Goal: Information Seeking & Learning: Find specific fact

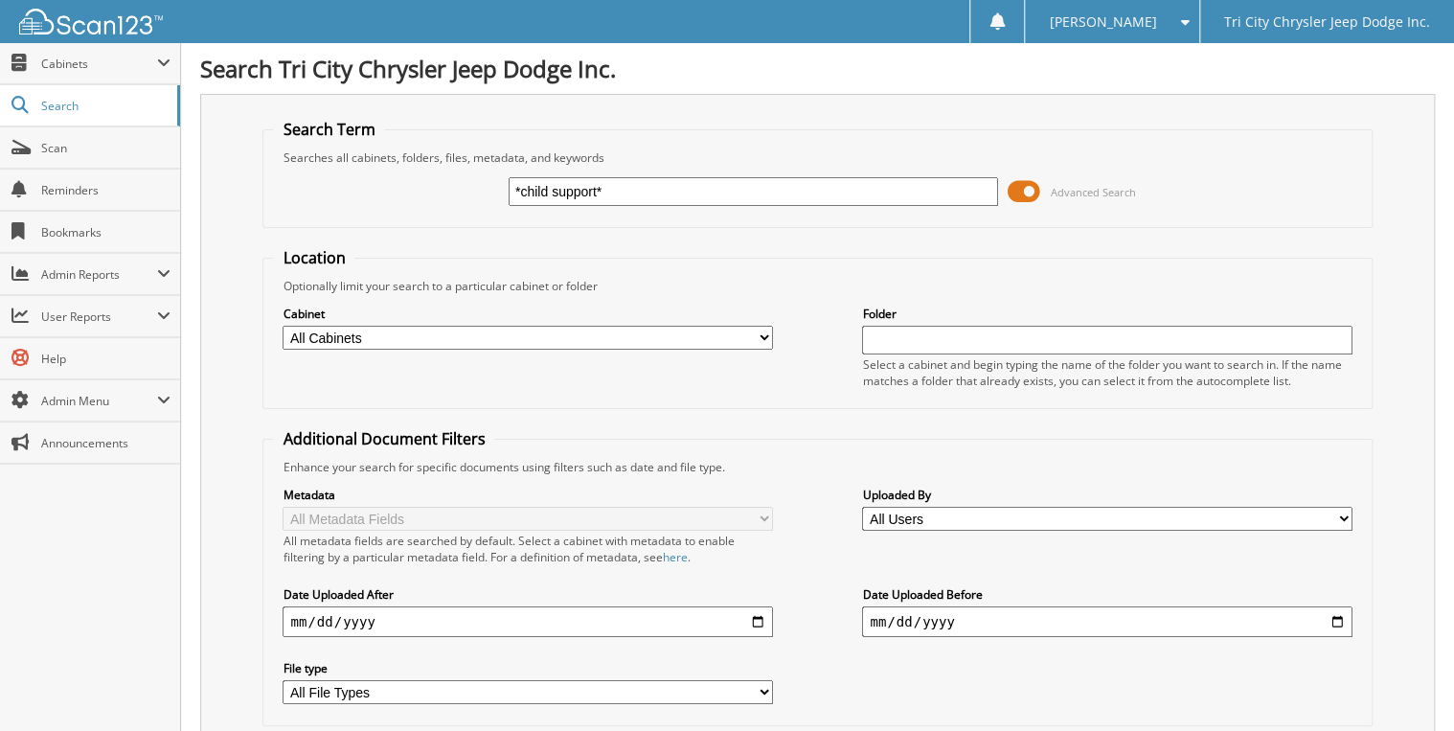
type input "*child support*"
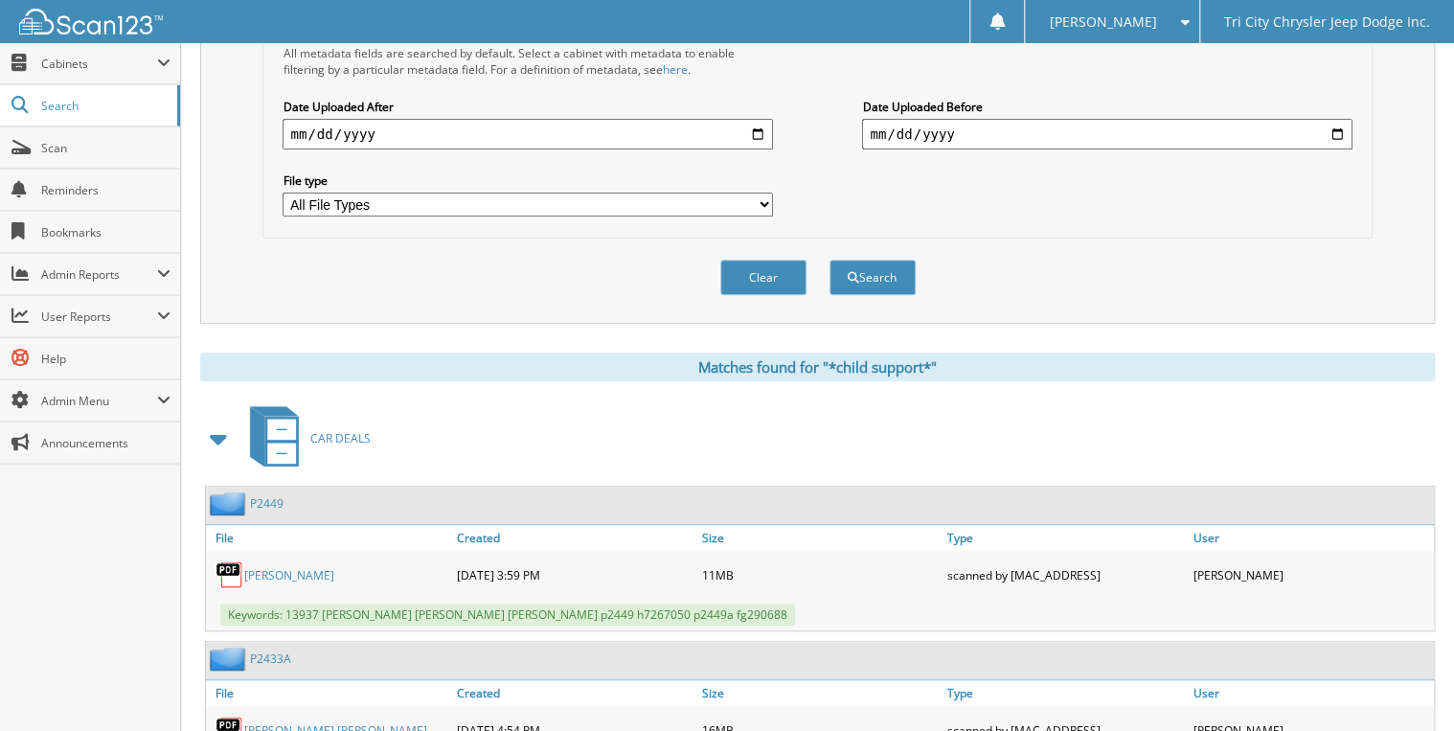
scroll to position [537, 0]
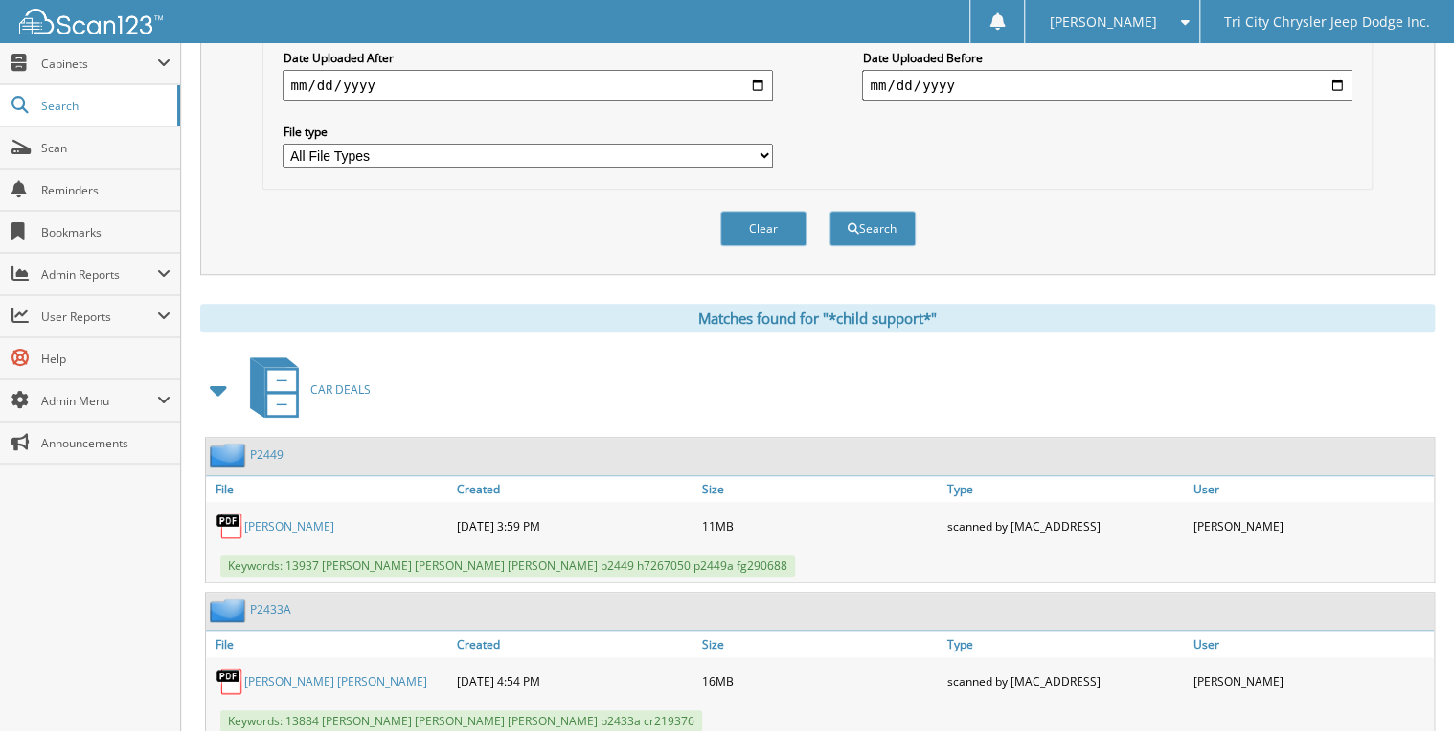
click at [215, 373] on span at bounding box center [219, 390] width 27 height 34
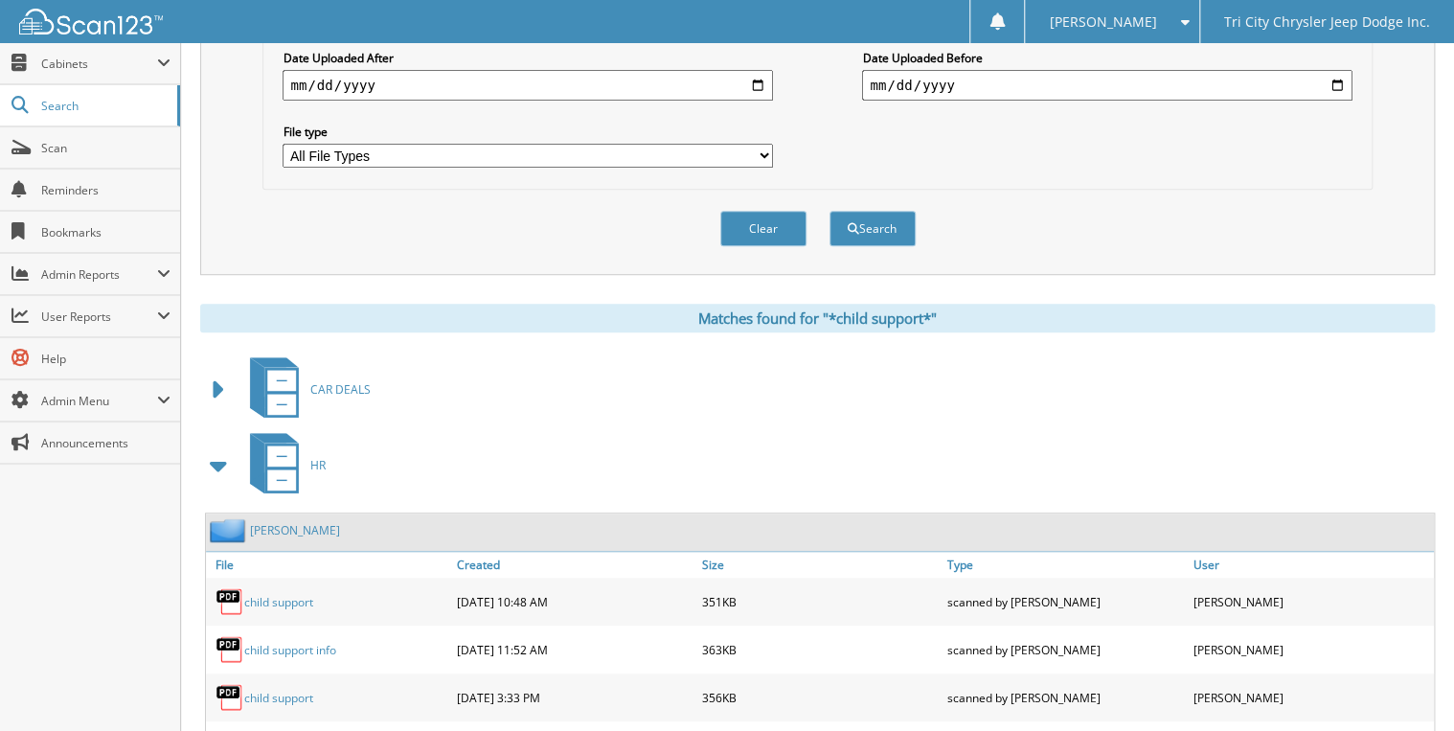
click at [209, 448] on span at bounding box center [219, 465] width 27 height 34
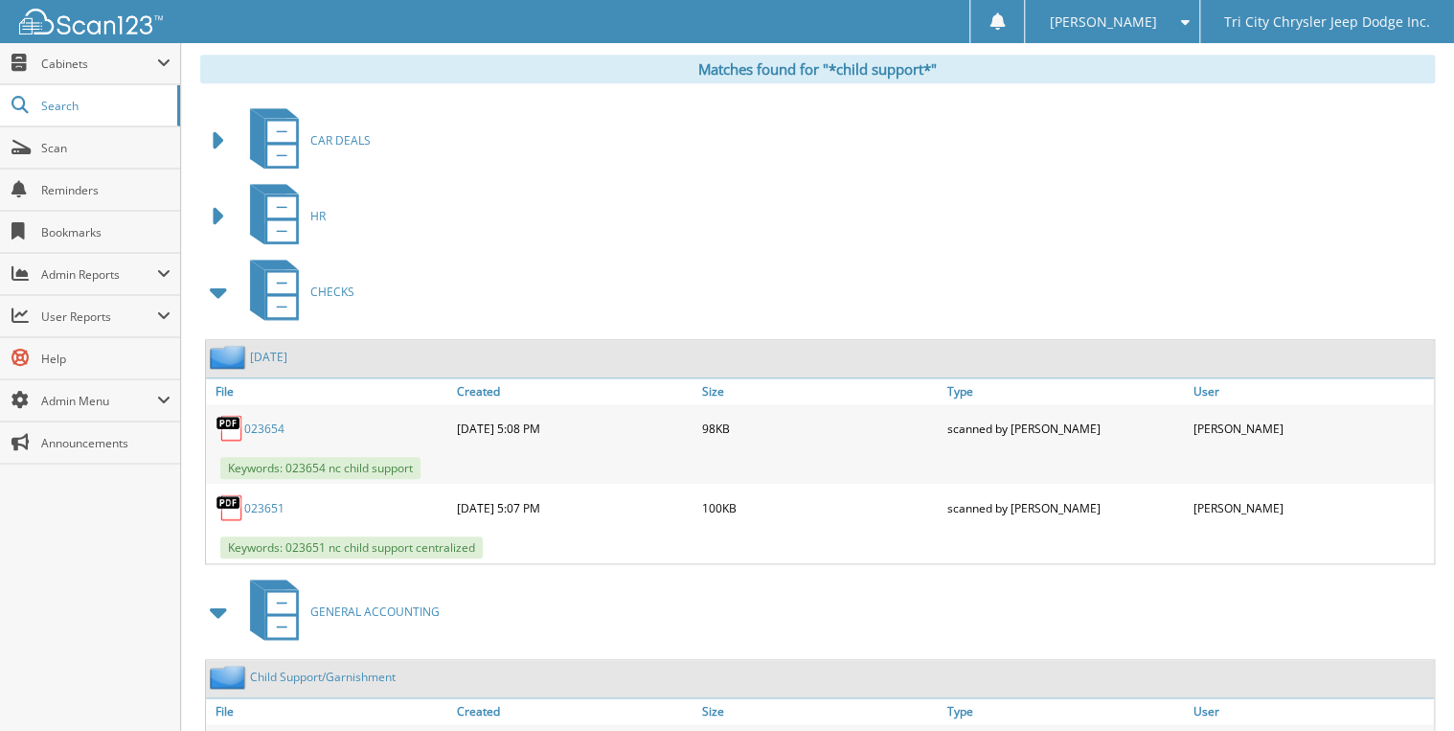
scroll to position [843, 0]
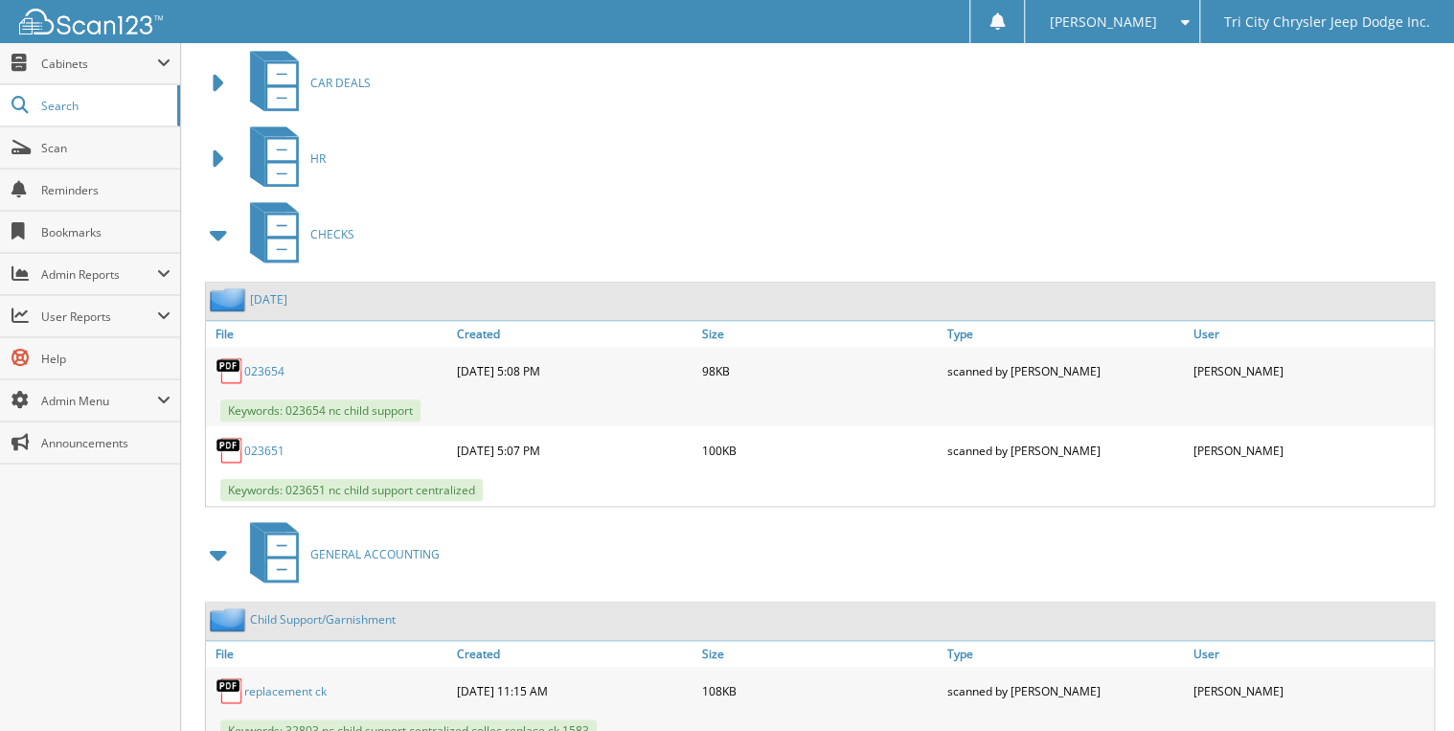
click at [213, 217] on span at bounding box center [219, 234] width 27 height 34
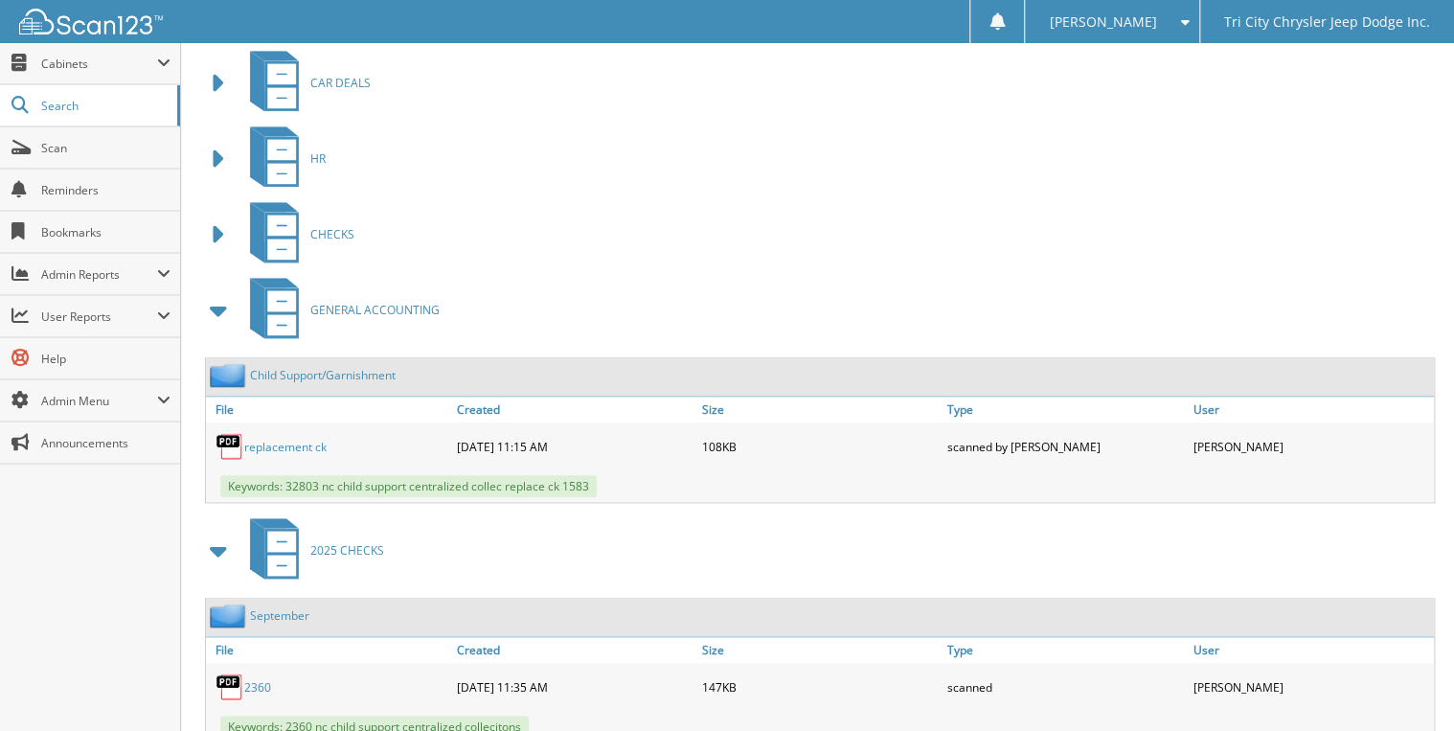
click at [219, 296] on span at bounding box center [219, 310] width 27 height 34
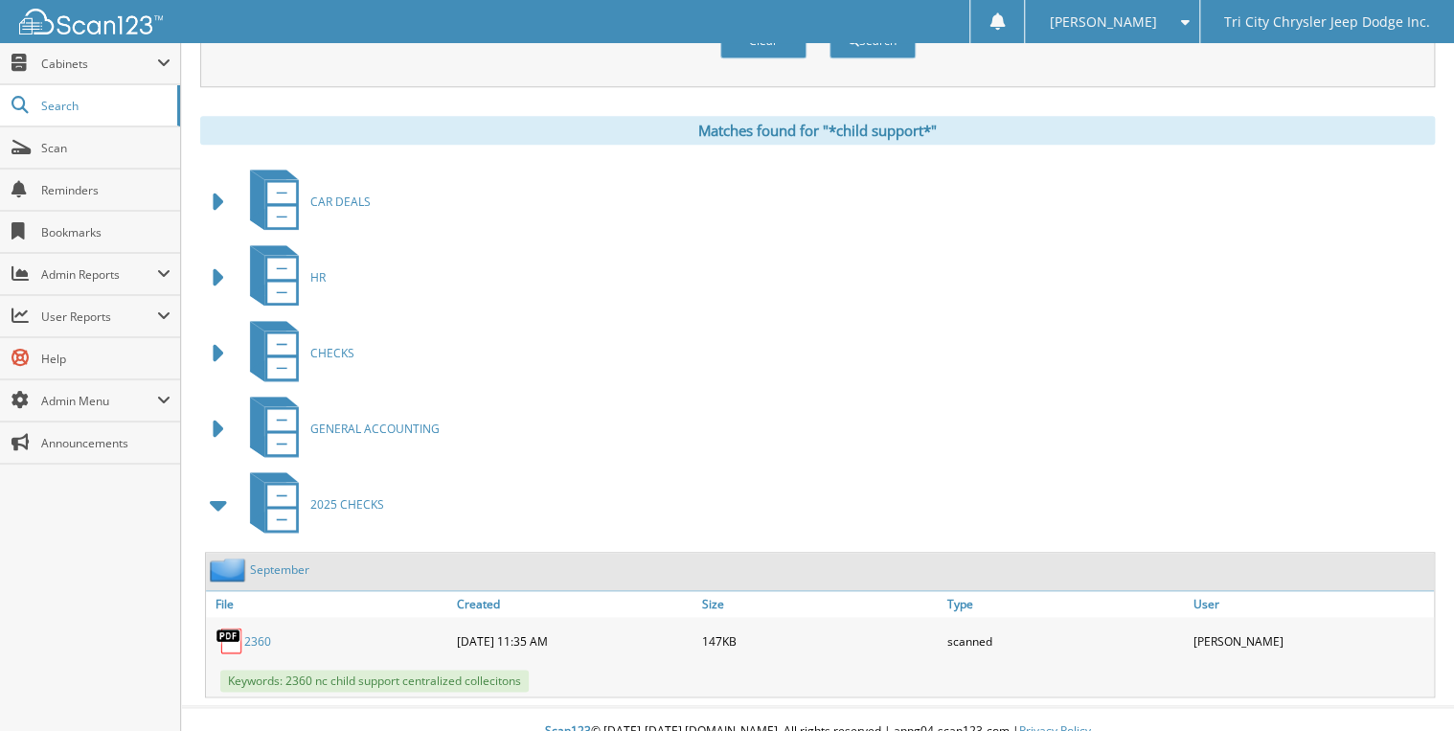
click at [272, 561] on link "September" at bounding box center [279, 569] width 59 height 16
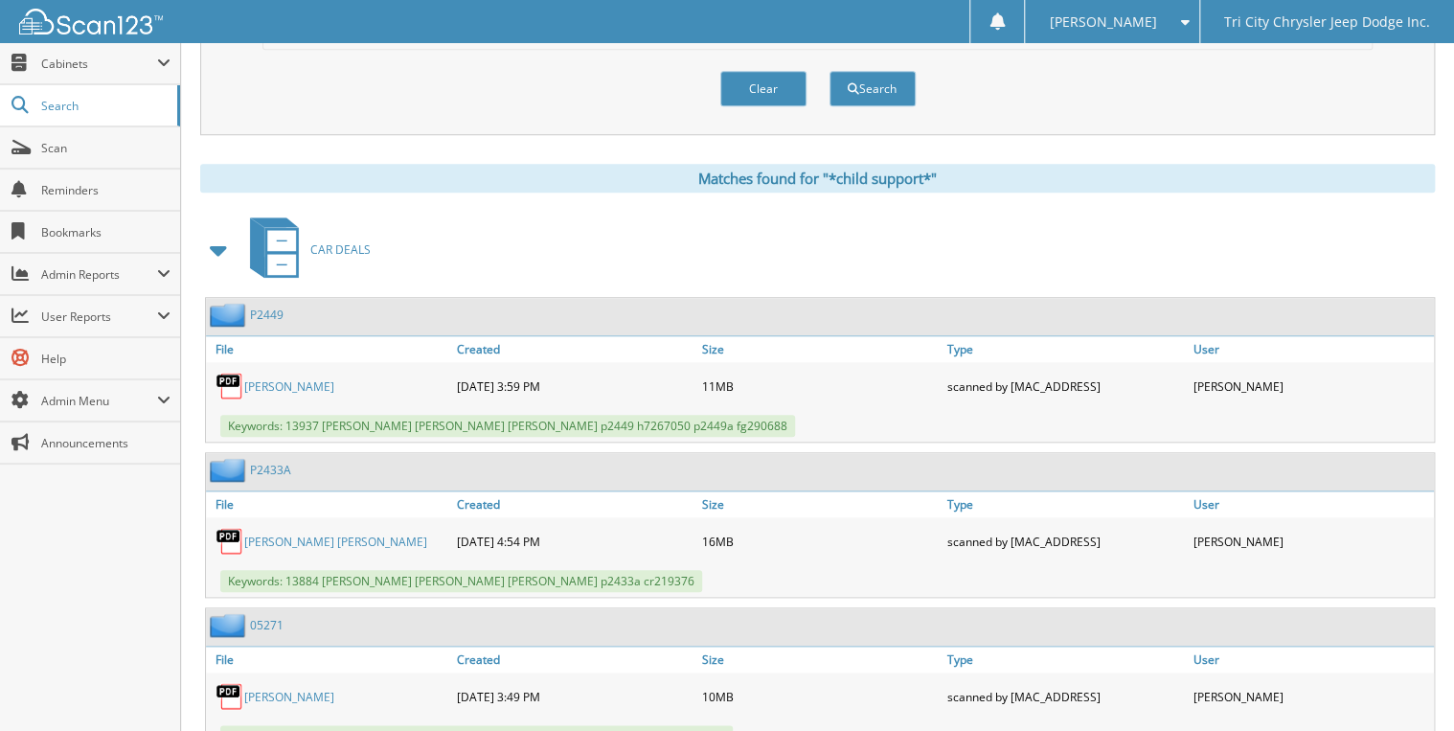
scroll to position [690, 0]
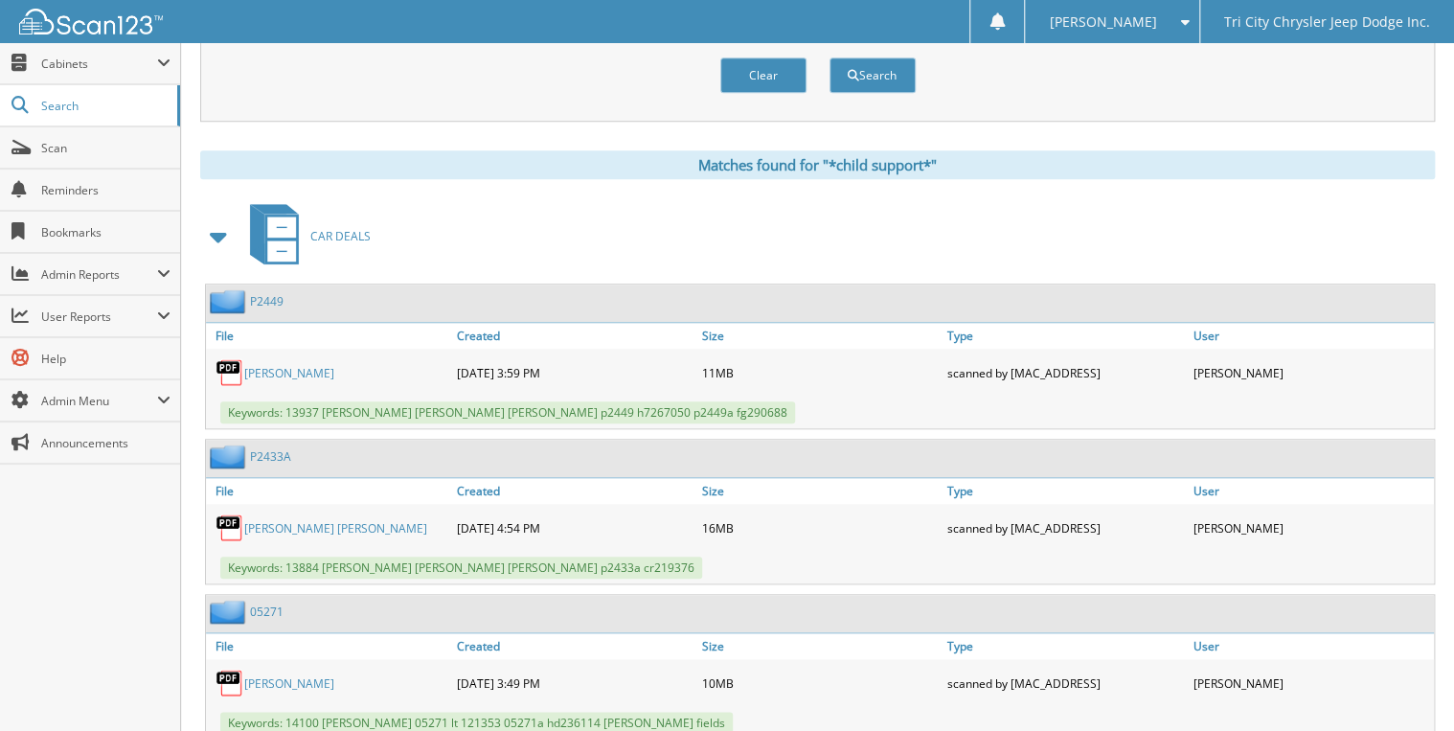
click at [218, 219] on span at bounding box center [219, 236] width 27 height 34
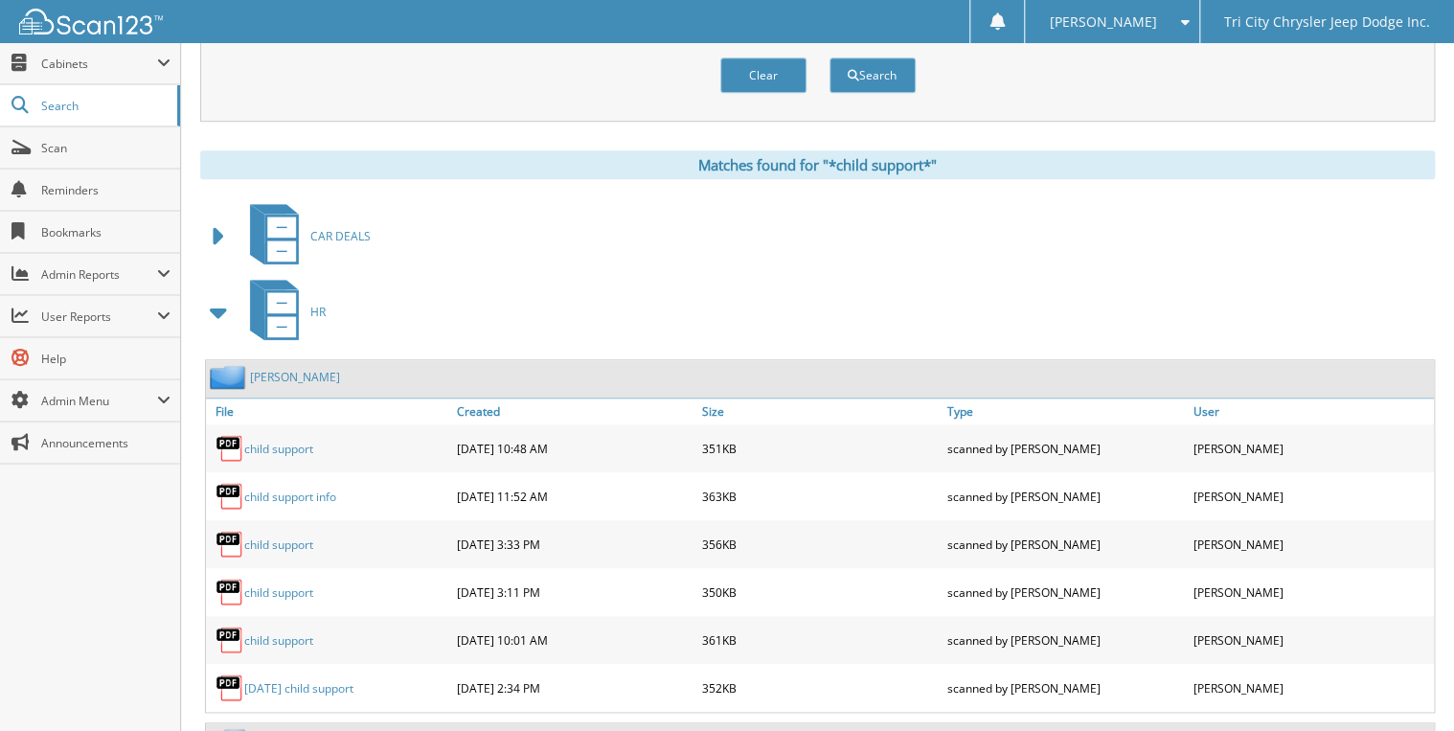
click at [217, 295] on span at bounding box center [219, 312] width 27 height 34
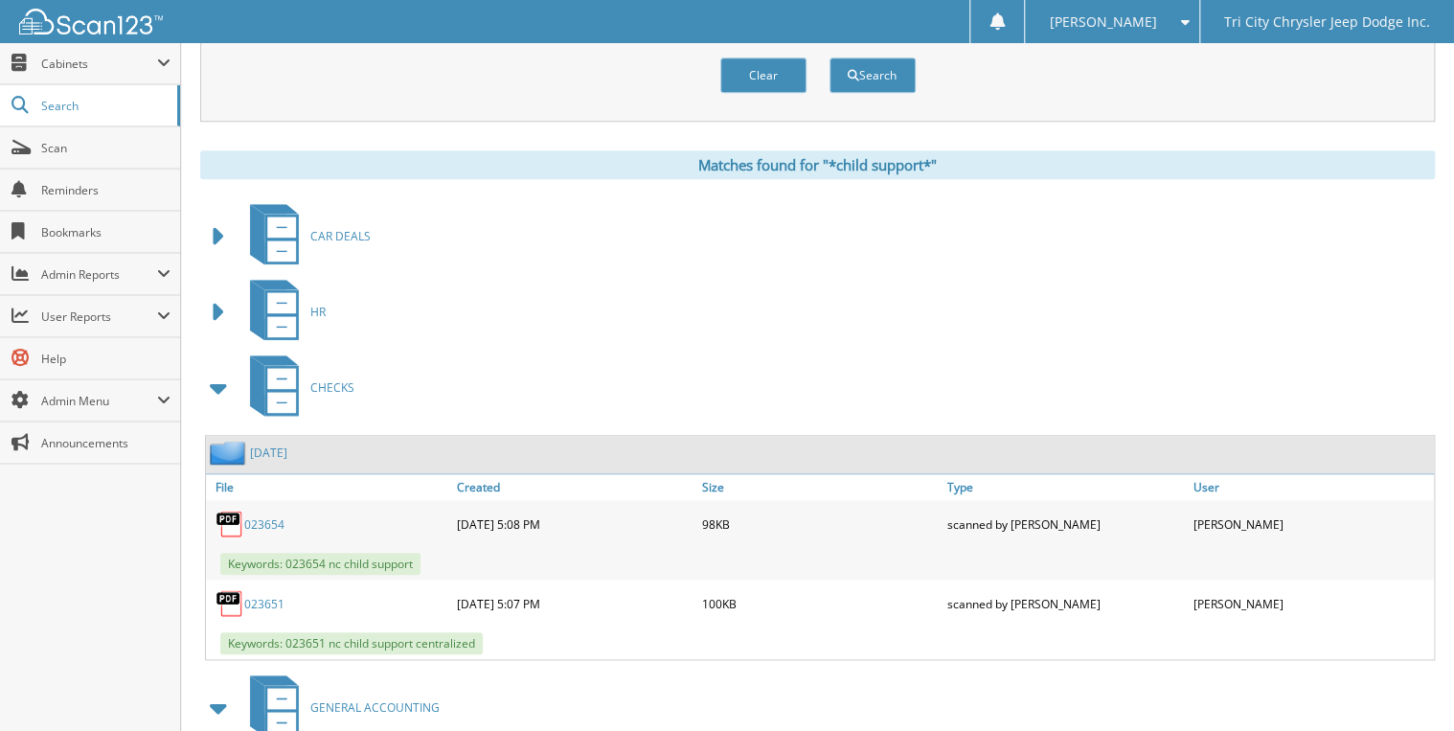
click at [217, 371] on span at bounding box center [219, 388] width 27 height 34
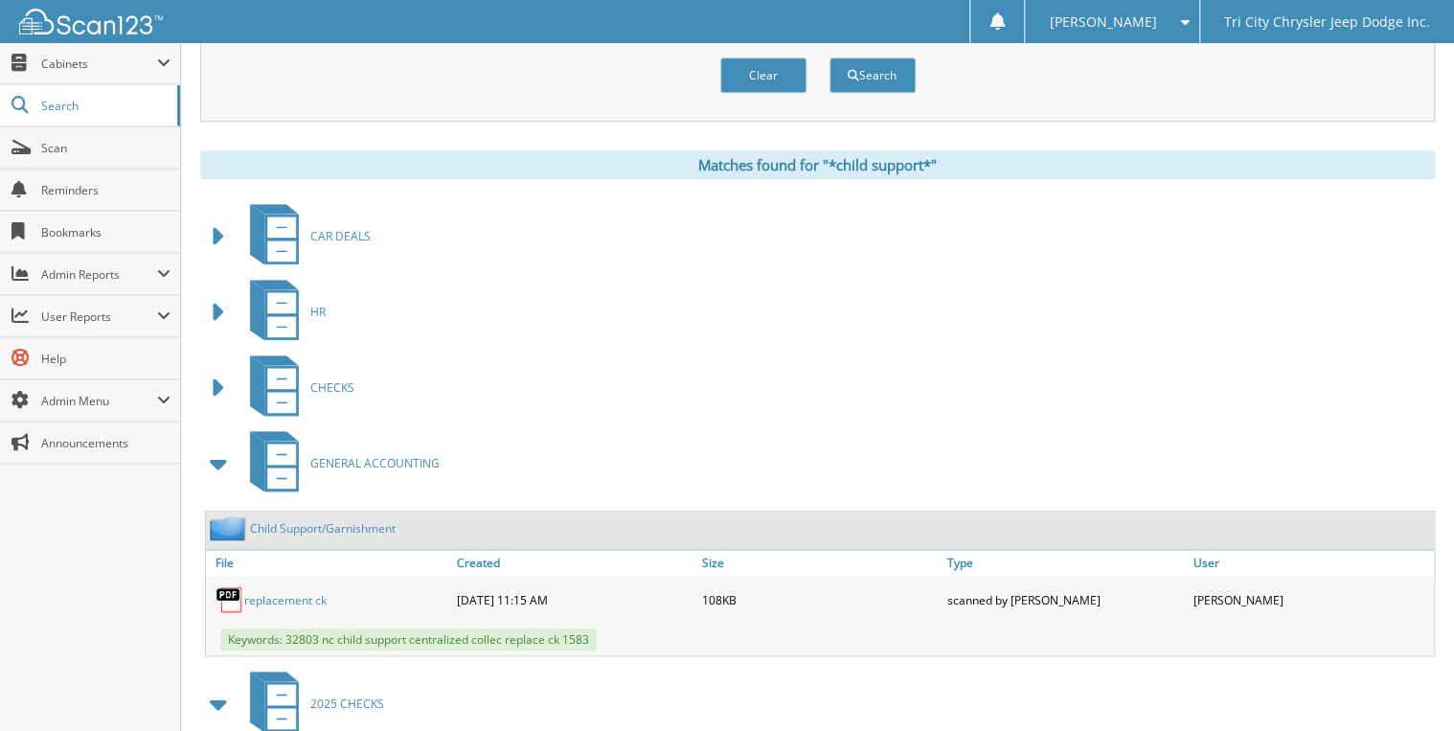
click at [219, 446] on span at bounding box center [219, 463] width 27 height 34
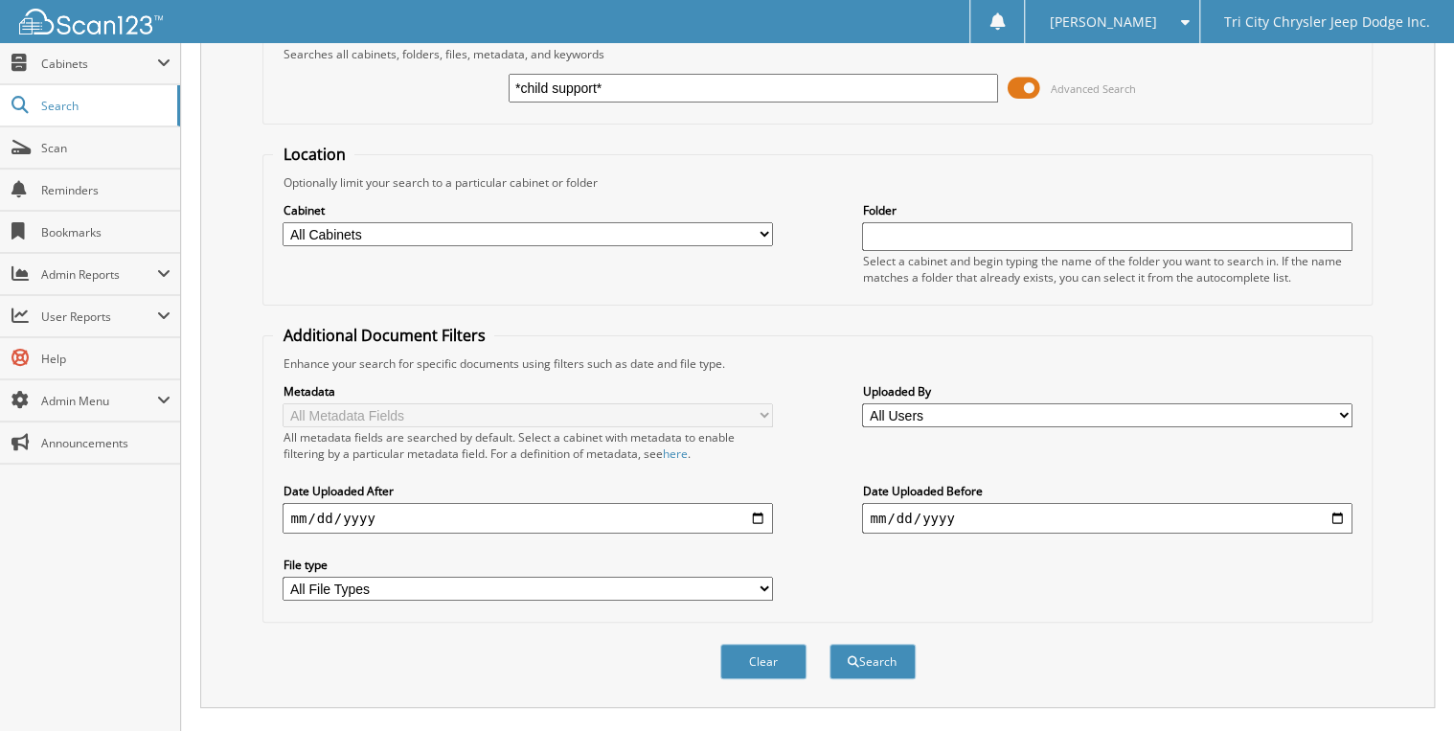
scroll to position [0, 0]
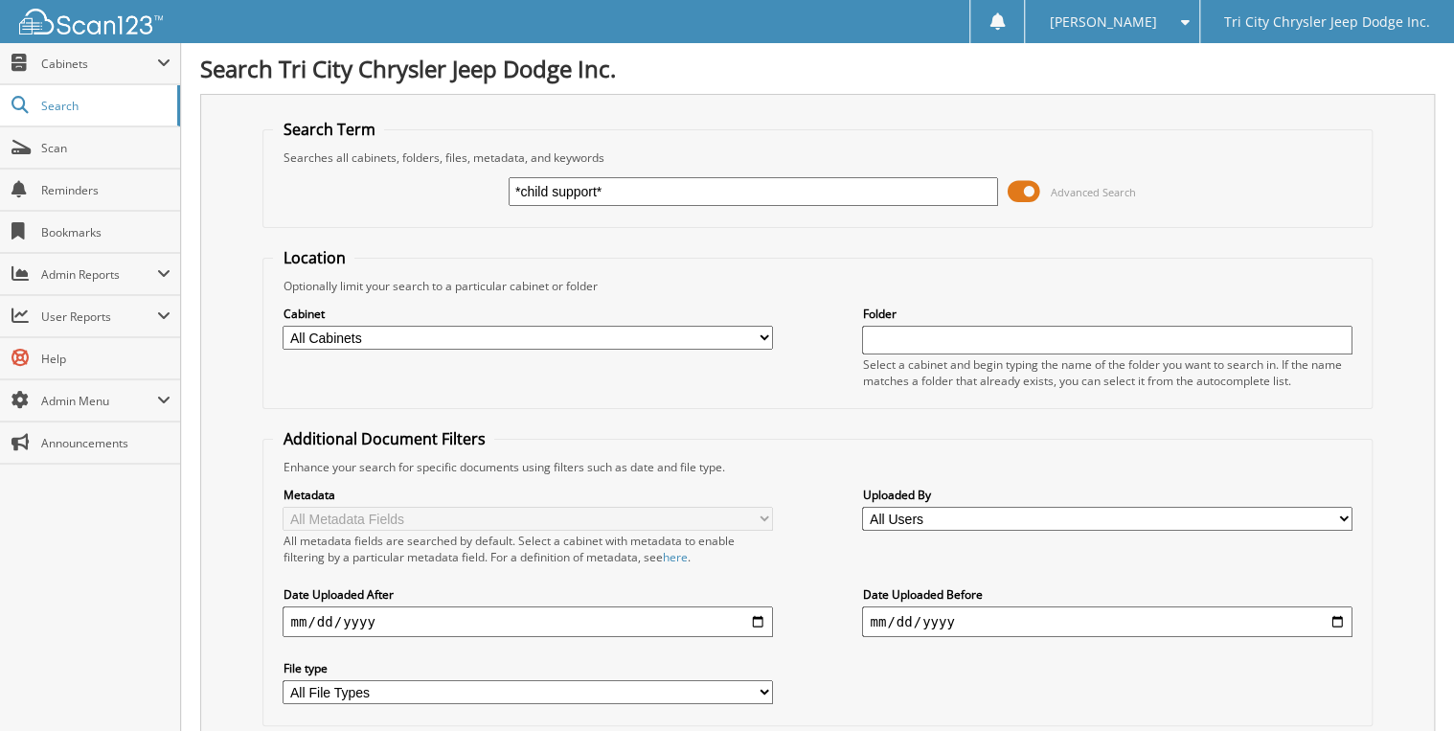
click at [766, 194] on input "*child support*" at bounding box center [754, 191] width 490 height 29
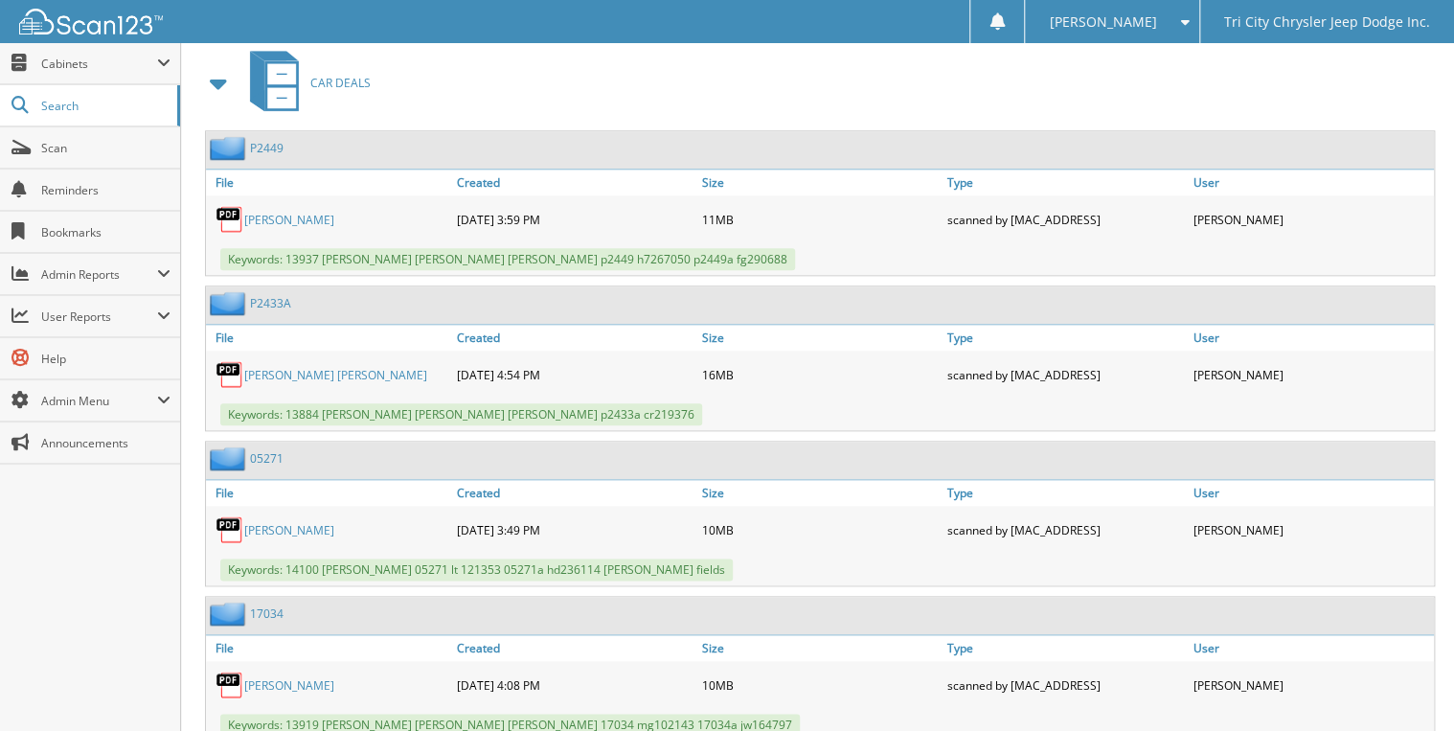
scroll to position [307, 0]
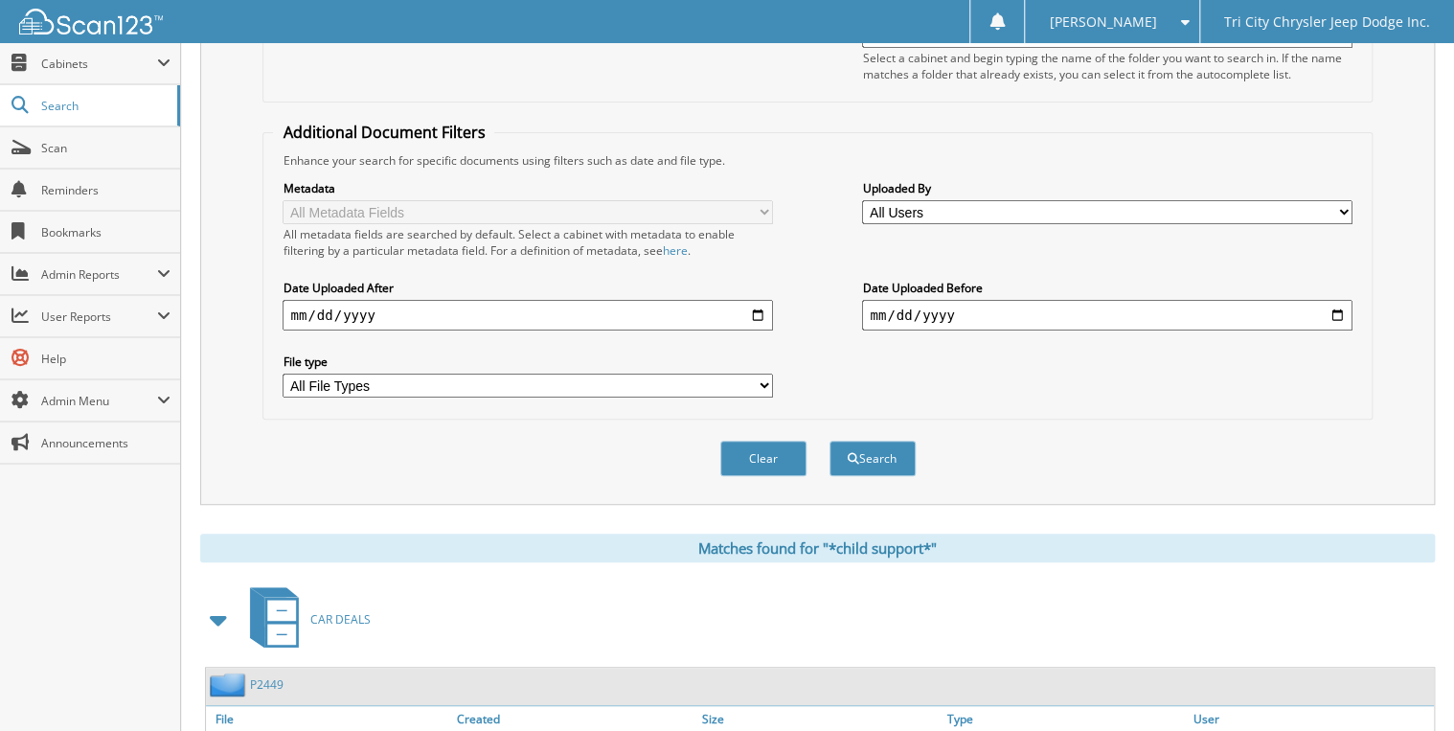
click at [217, 603] on span at bounding box center [219, 620] width 27 height 34
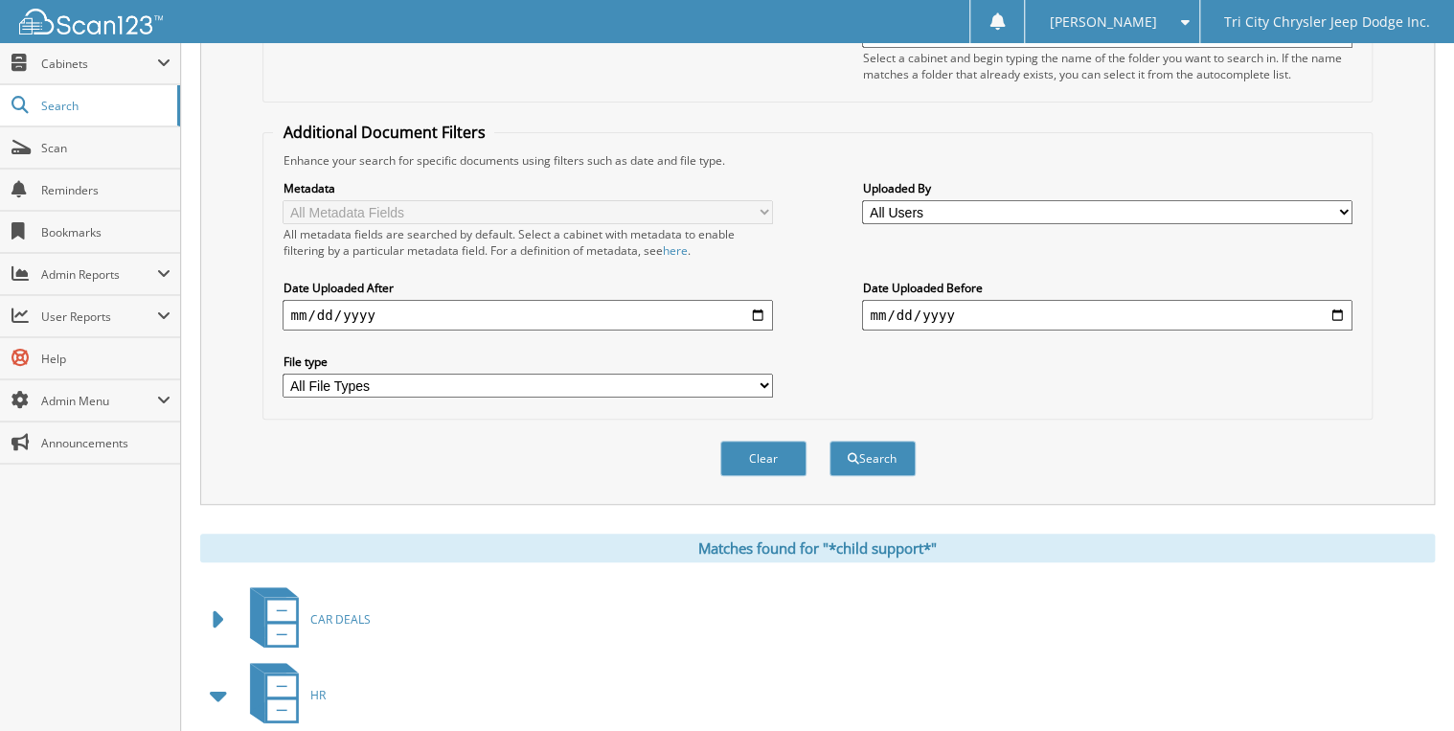
click at [217, 678] on span at bounding box center [219, 695] width 27 height 34
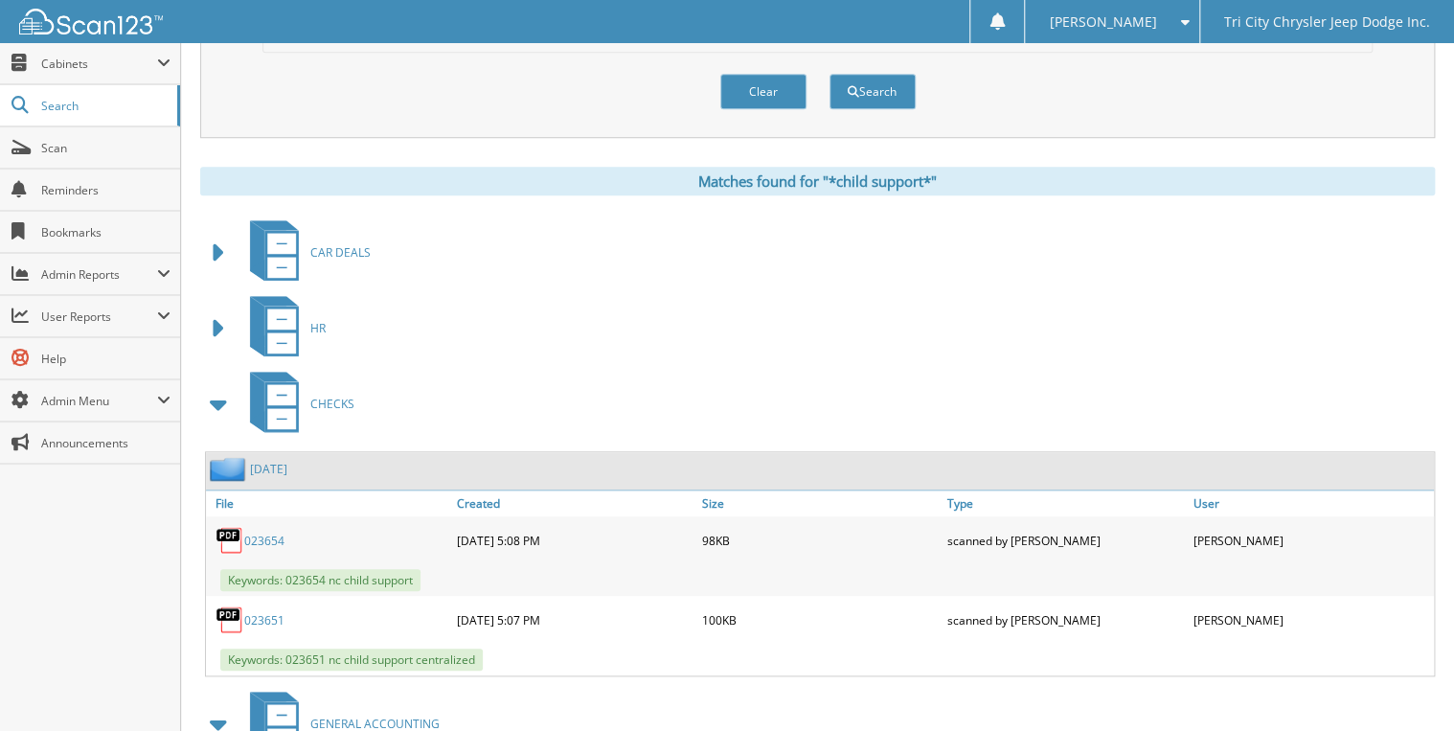
scroll to position [690, 0]
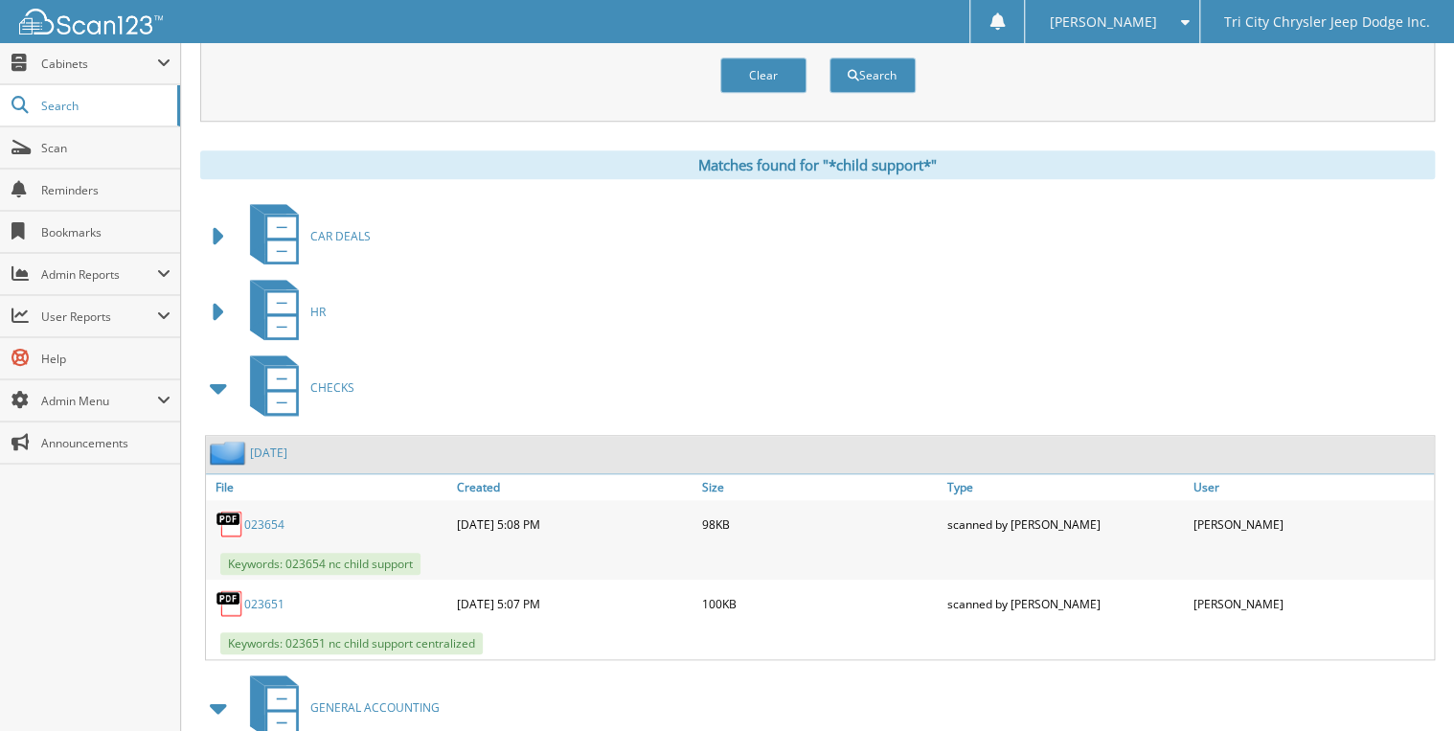
click at [218, 371] on span at bounding box center [219, 388] width 27 height 34
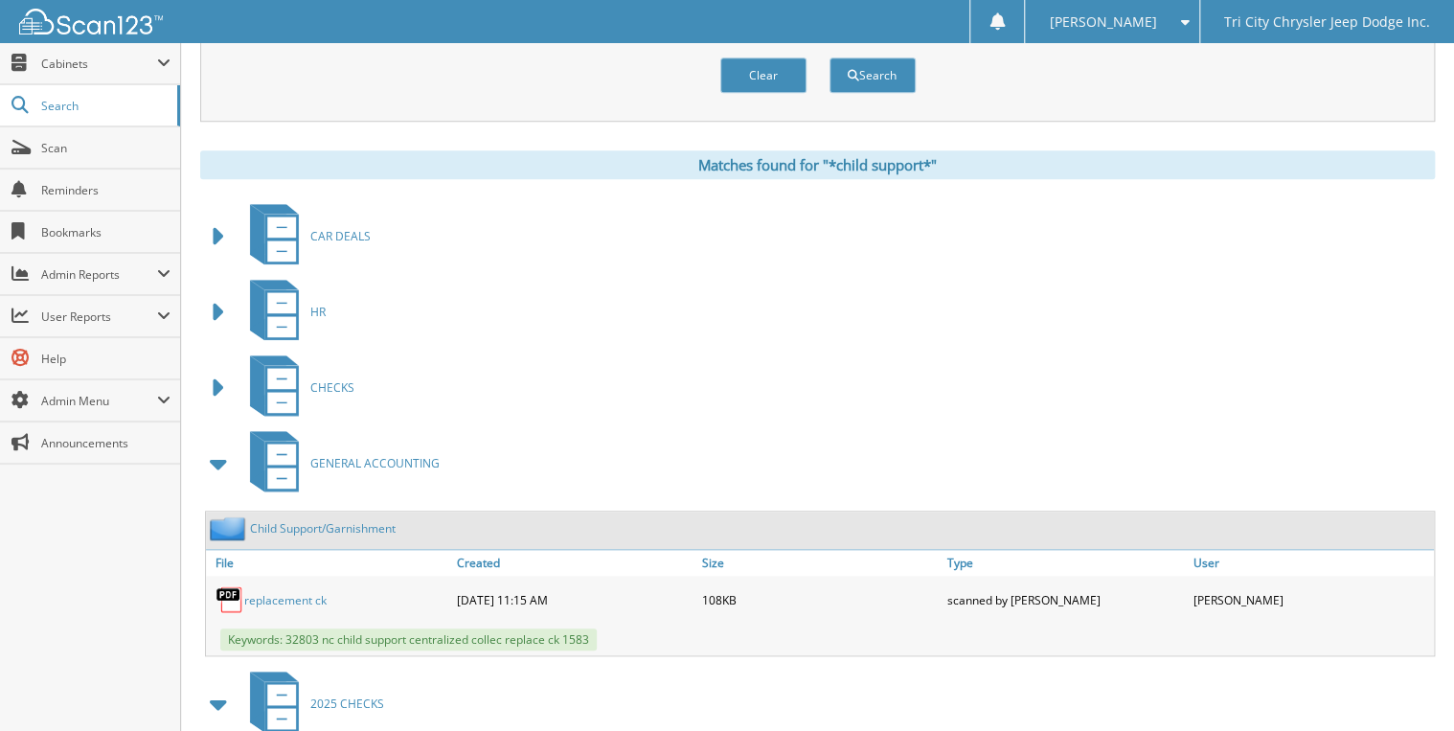
click at [215, 446] on span at bounding box center [219, 463] width 27 height 34
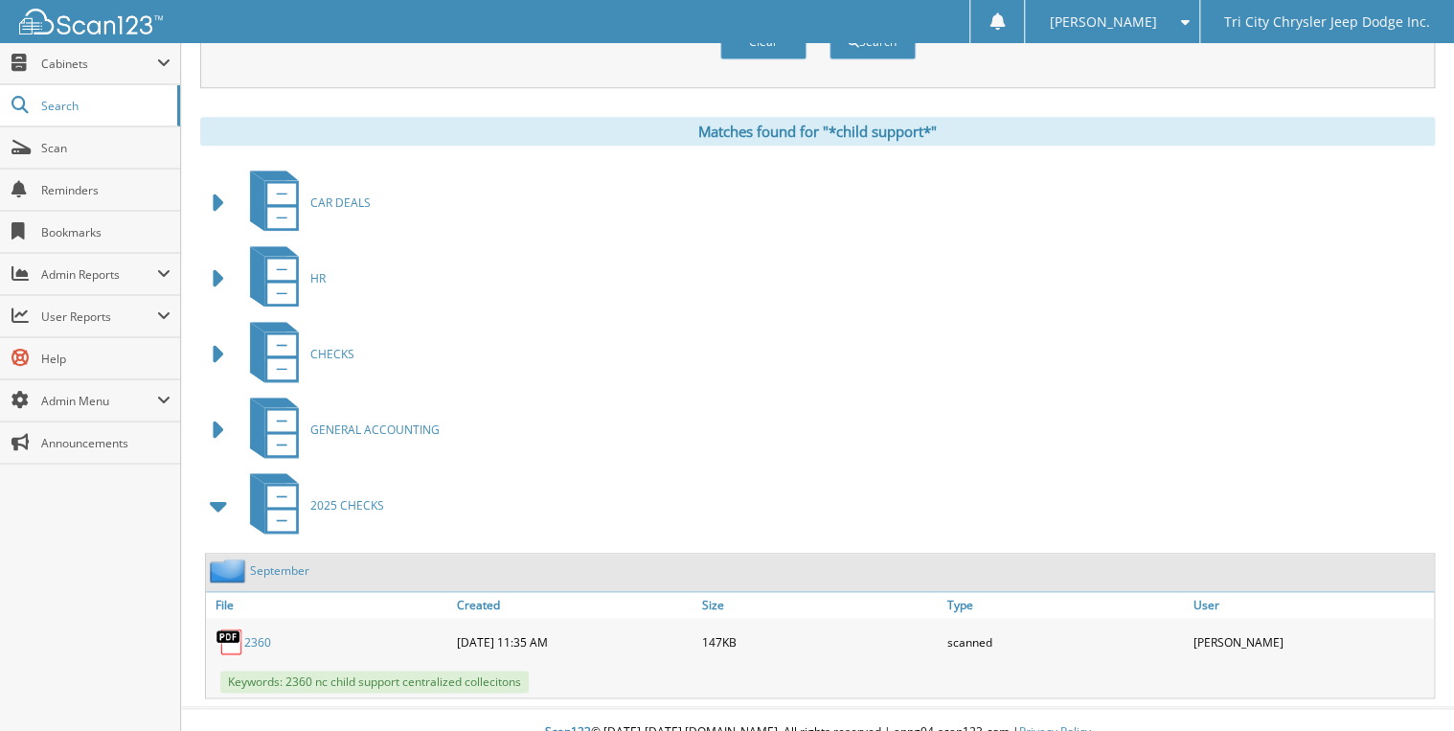
scroll to position [724, 0]
click at [66, 149] on span "Scan" at bounding box center [105, 148] width 129 height 16
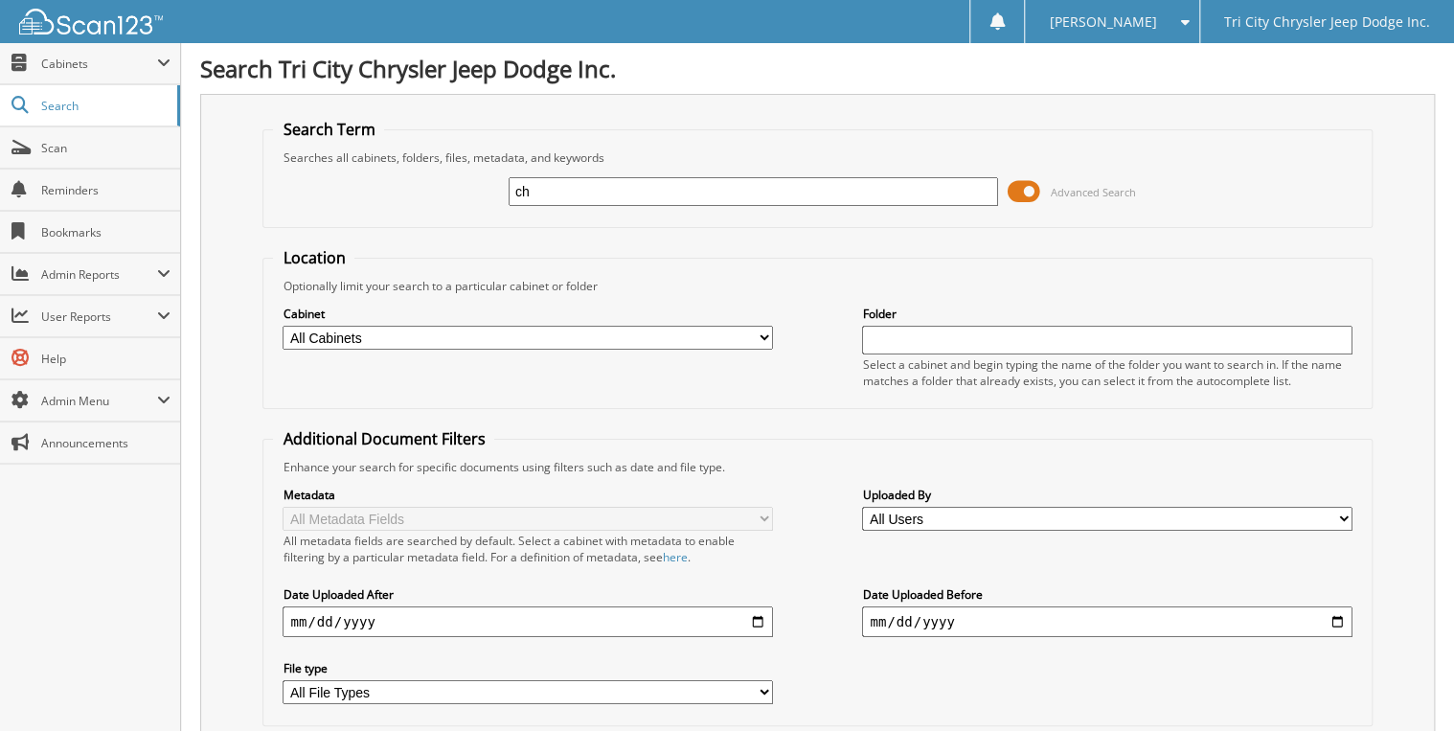
type input "c"
type input "*child support*"
click at [688, 194] on input "*child support*" at bounding box center [754, 191] width 490 height 29
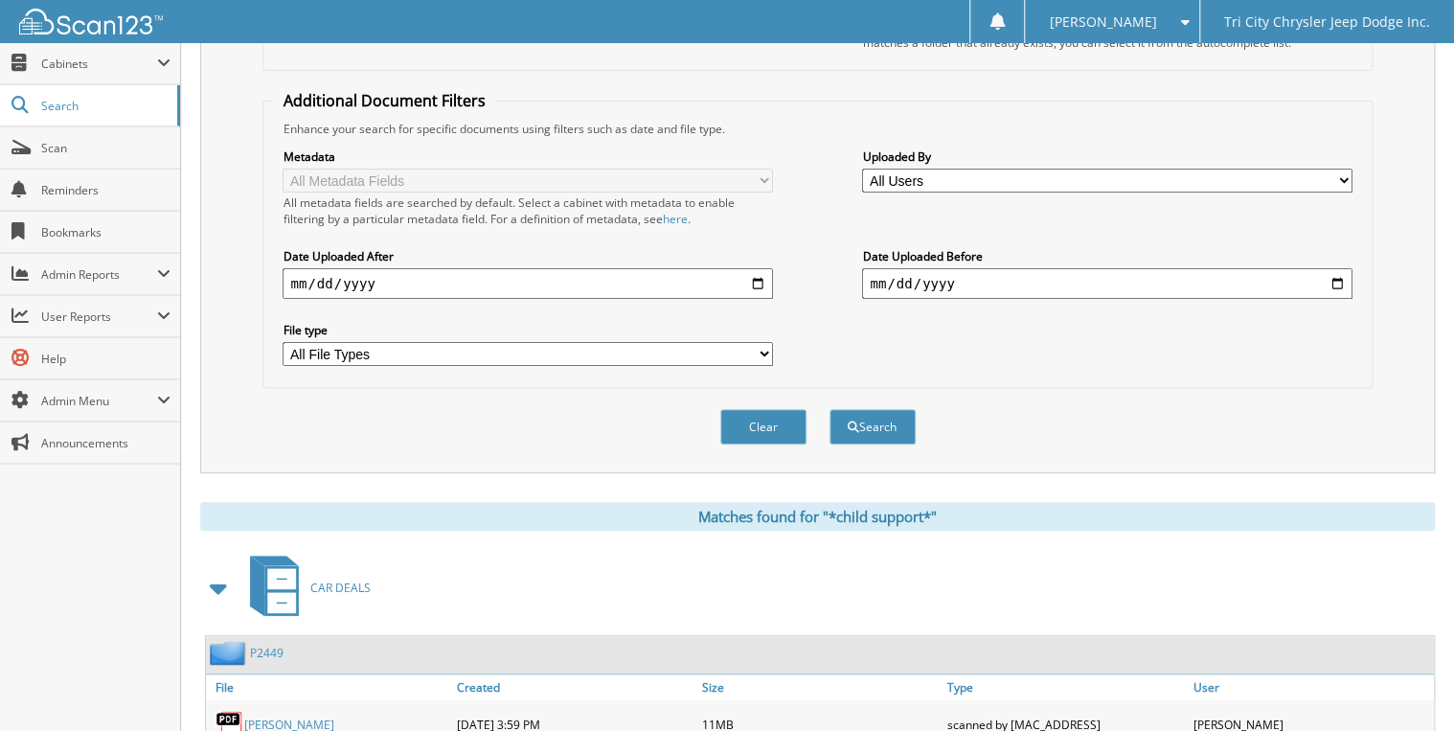
scroll to position [383, 0]
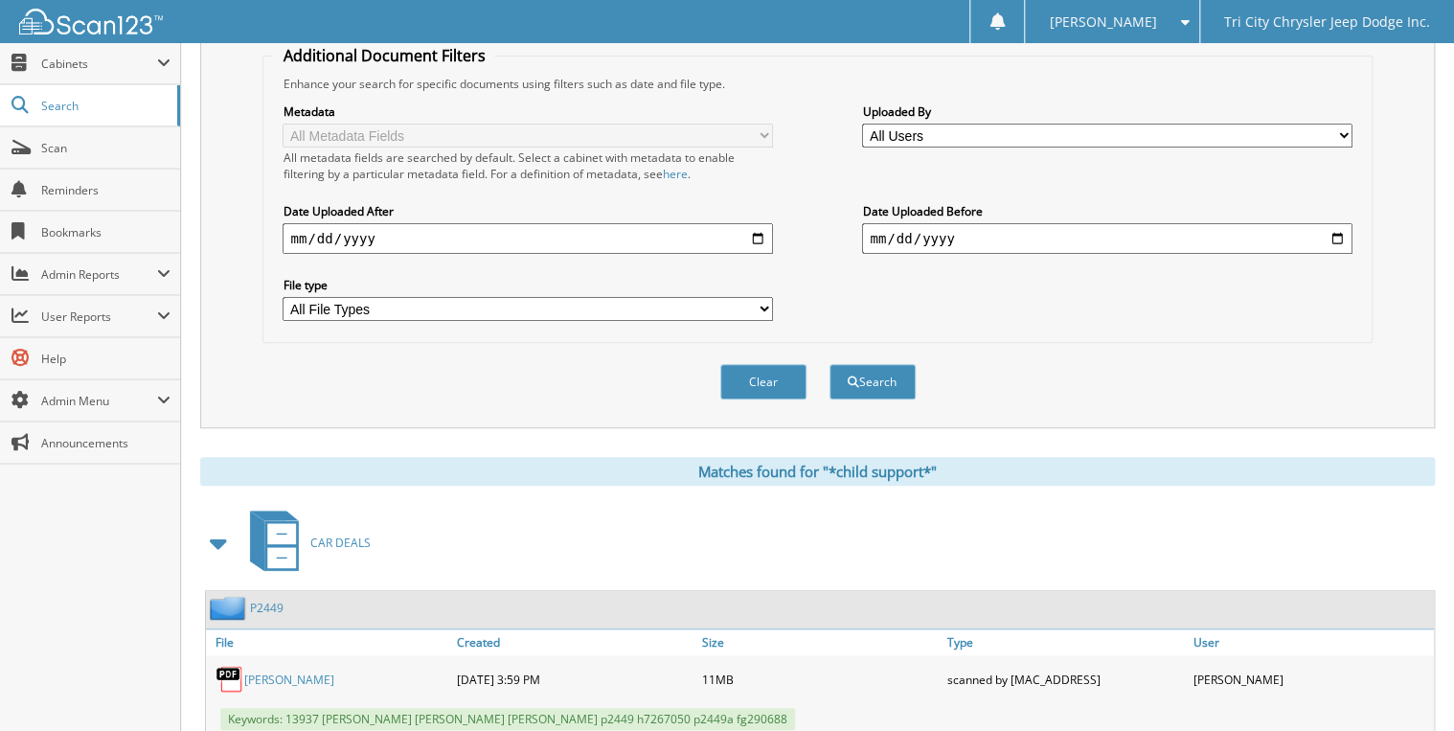
click at [218, 526] on span at bounding box center [219, 543] width 27 height 34
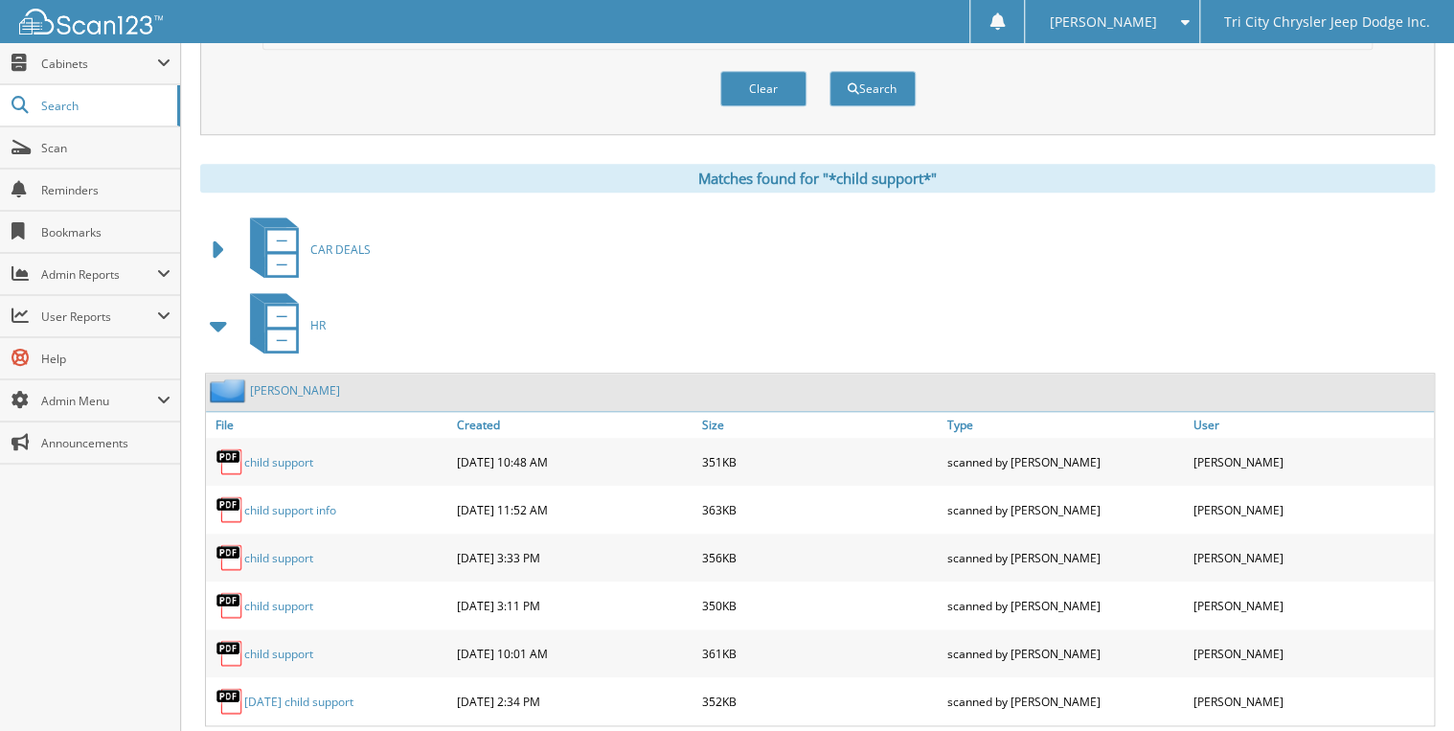
scroll to position [690, 0]
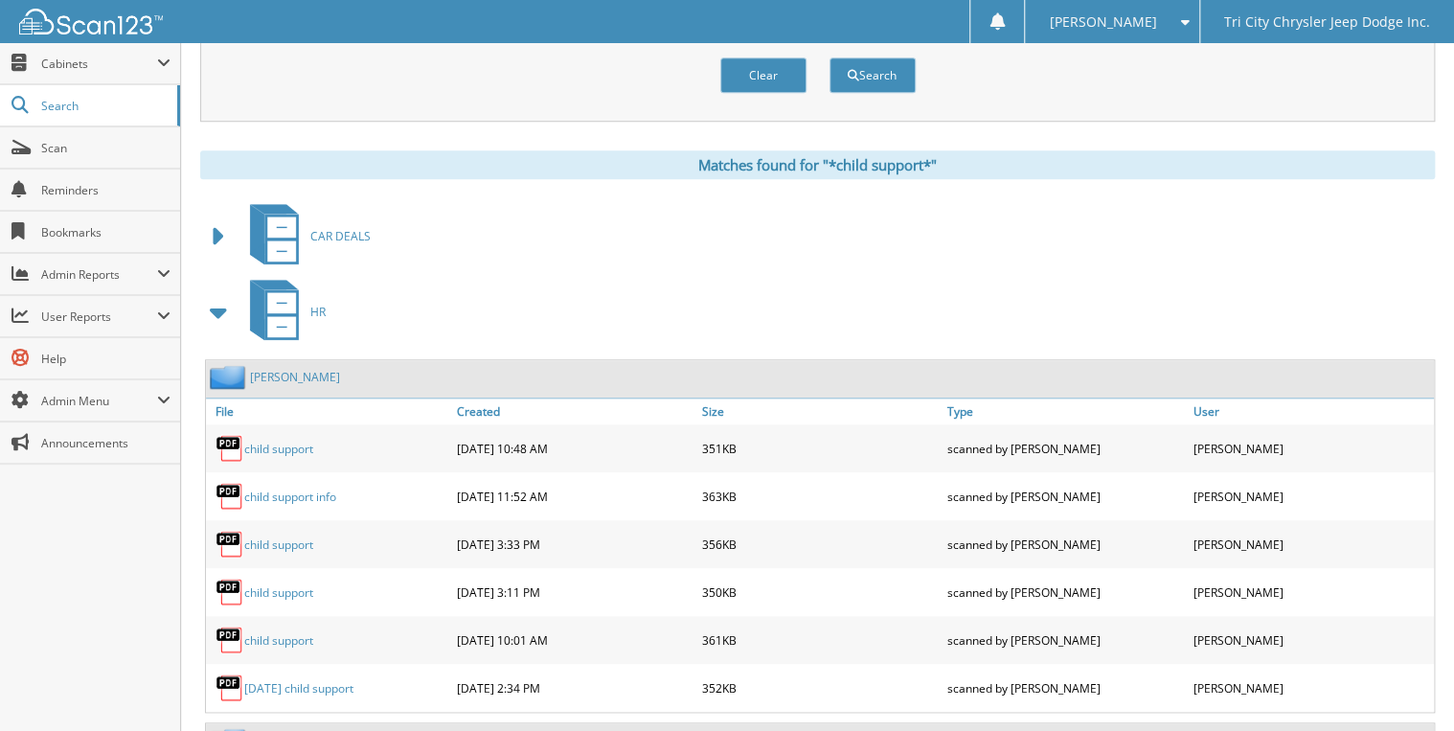
click at [219, 295] on span at bounding box center [219, 312] width 27 height 34
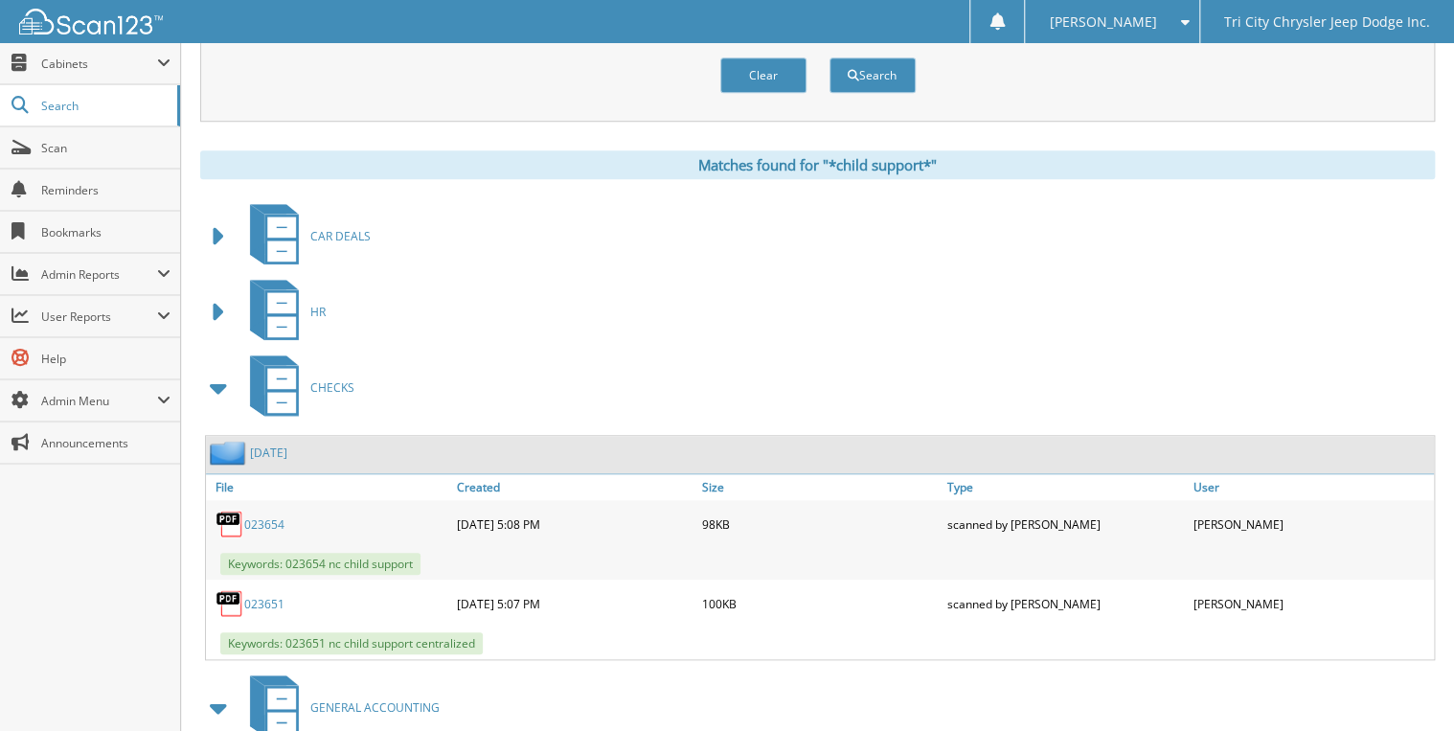
click at [217, 372] on span at bounding box center [219, 388] width 27 height 34
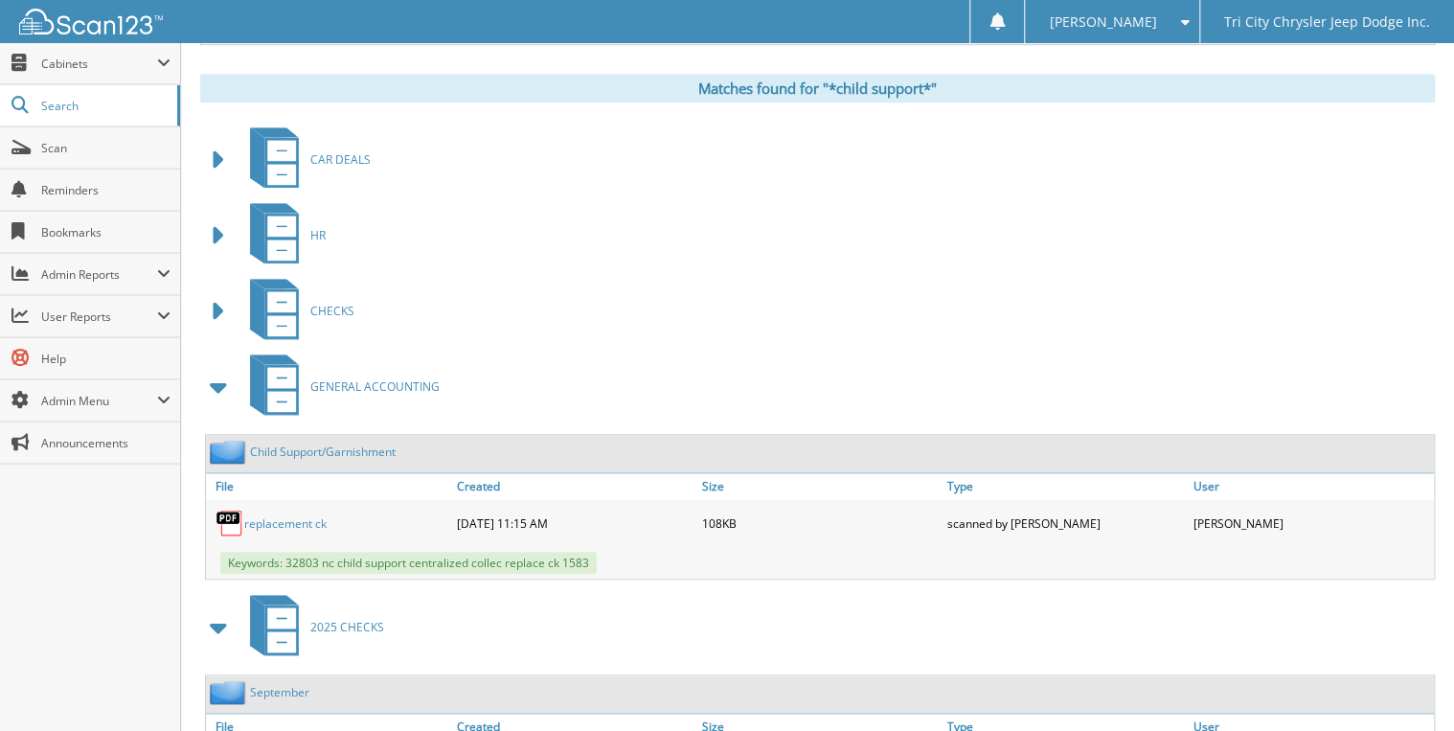
click at [215, 370] on span at bounding box center [219, 387] width 27 height 34
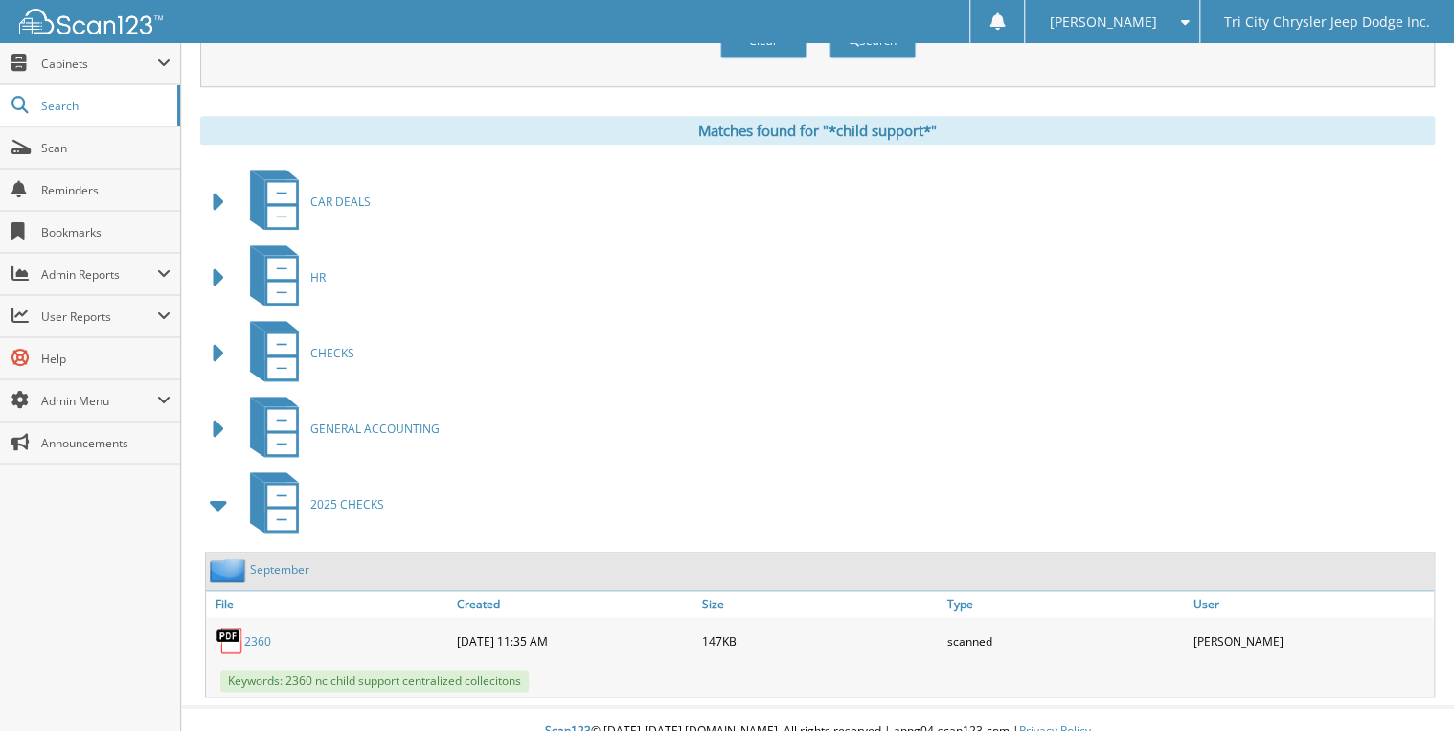
click at [272, 561] on link "September" at bounding box center [279, 569] width 59 height 16
